Goal: Find specific page/section: Find specific page/section

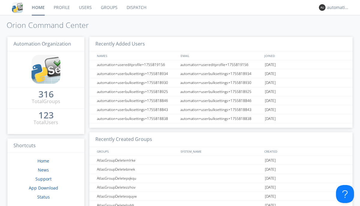
click at [136, 8] on link "Dispatch" at bounding box center [136, 7] width 29 height 15
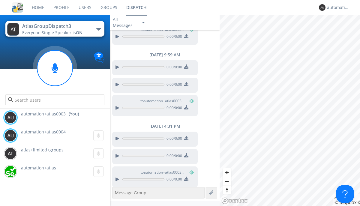
scroll to position [144, 0]
click at [98, 29] on div "button" at bounding box center [98, 29] width 5 height 2
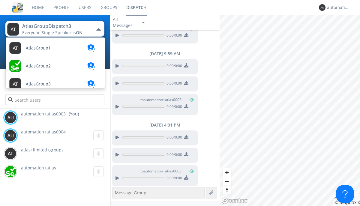
click at [45, 50] on span "AtlasGroupDispatch" at bounding box center [38, 48] width 25 height 5
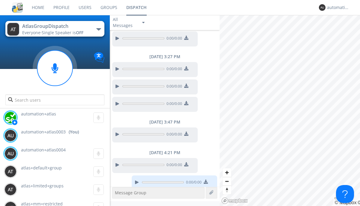
scroll to position [426, 0]
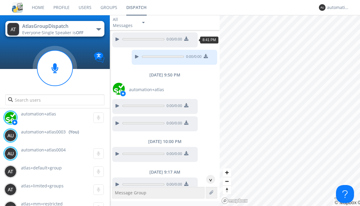
scroll to position [47, 0]
click at [208, 179] on div "^" at bounding box center [210, 179] width 9 height 9
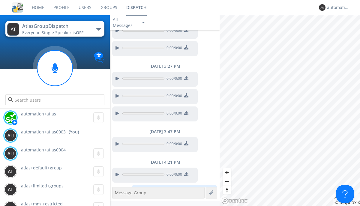
scroll to position [426, 0]
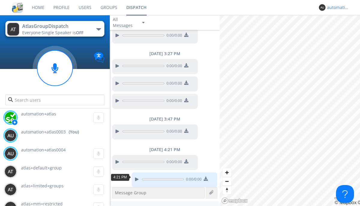
click at [337, 8] on div "automation+atlas0003" at bounding box center [338, 8] width 23 height 6
